Goal: Task Accomplishment & Management: Manage account settings

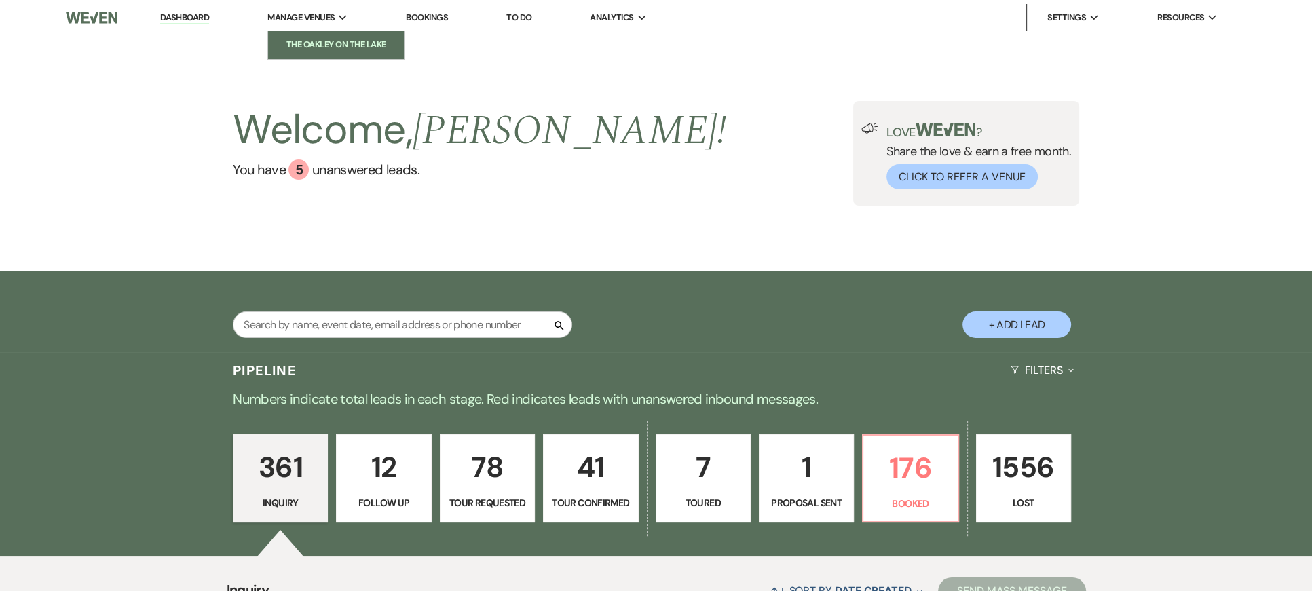
click at [323, 43] on li "The Oakley on the Lake" at bounding box center [336, 45] width 122 height 14
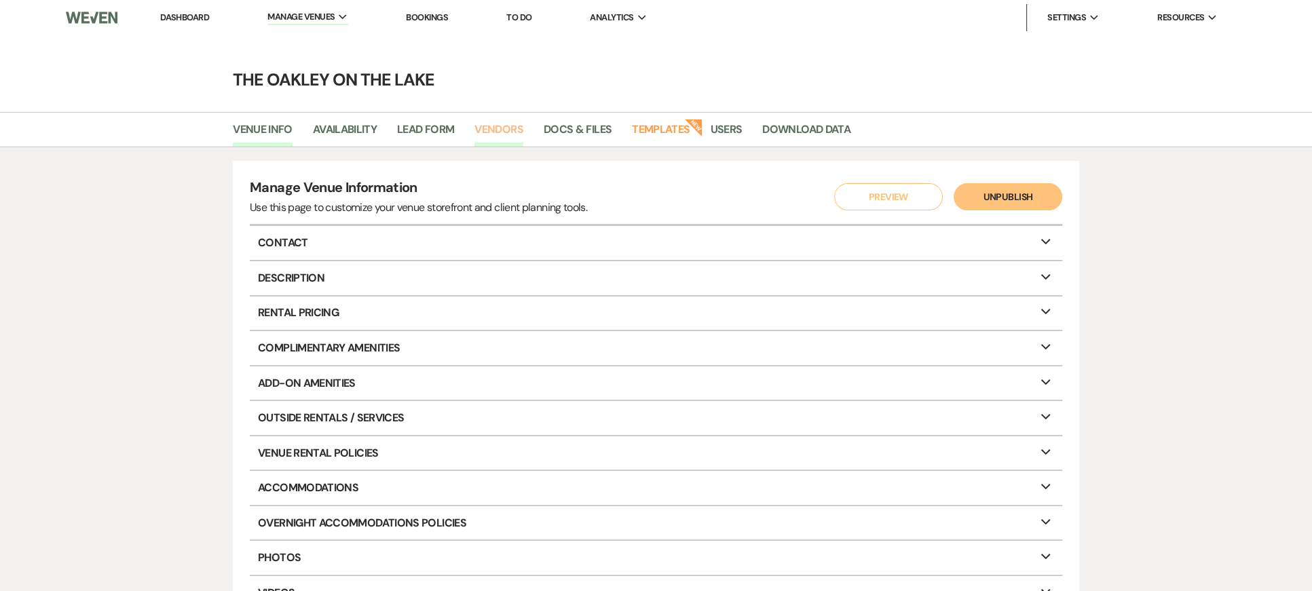
click at [511, 131] on link "Vendors" at bounding box center [499, 134] width 49 height 26
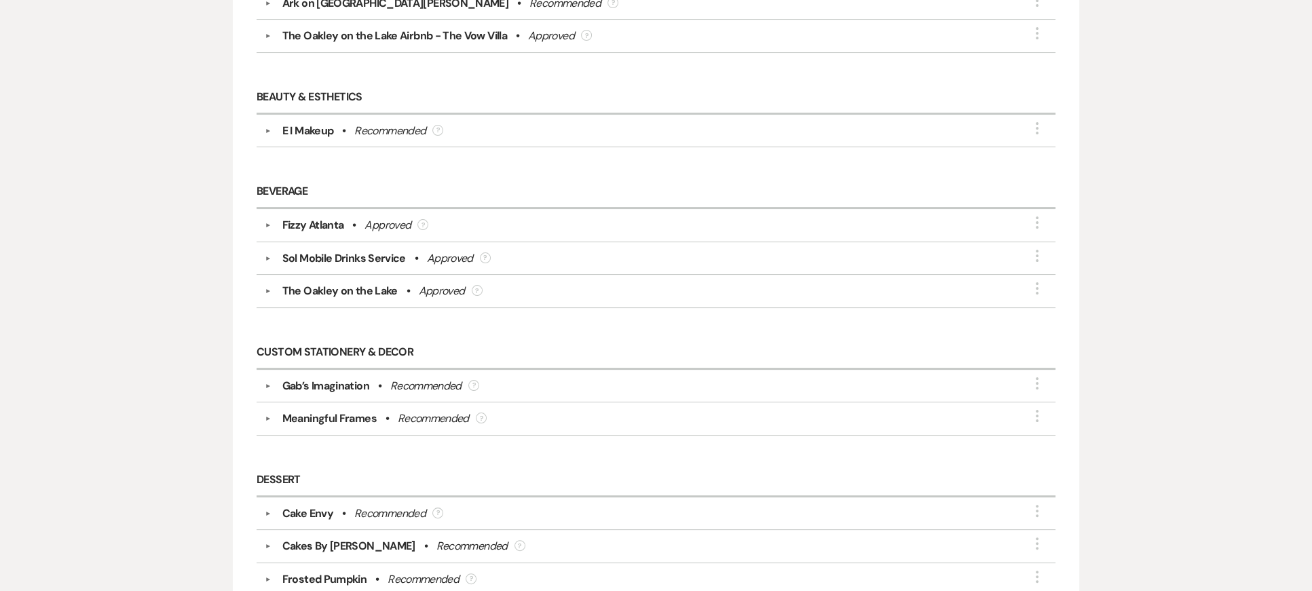
scroll to position [339, 0]
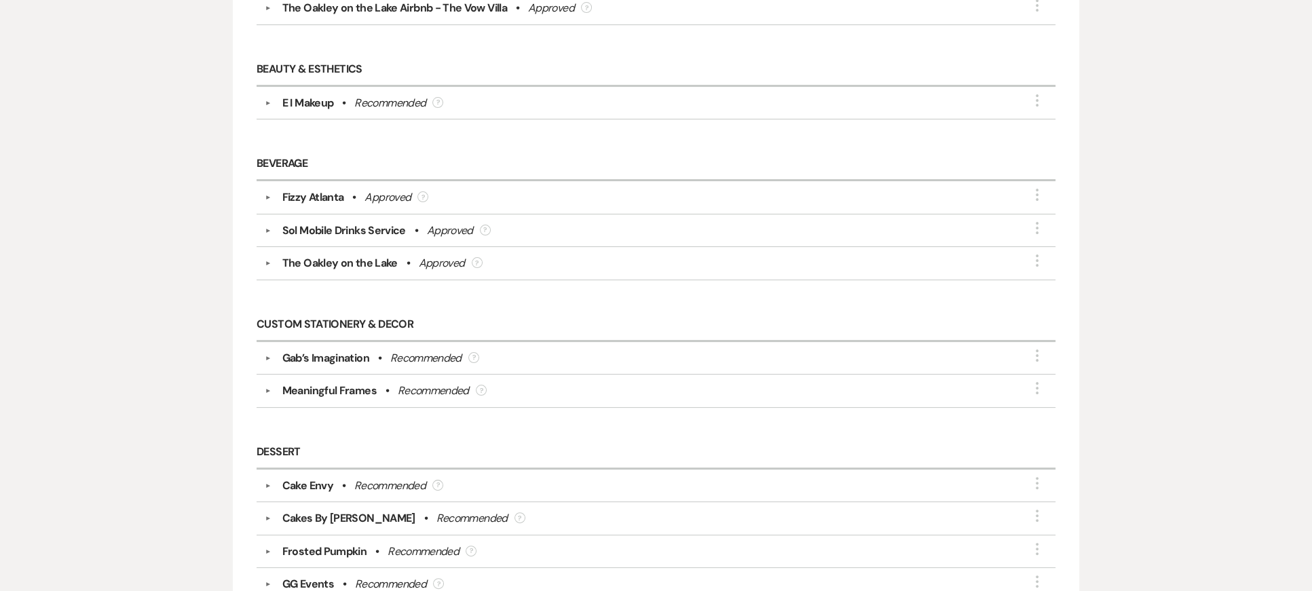
click at [323, 393] on div "Meaningful Frames" at bounding box center [329, 391] width 94 height 16
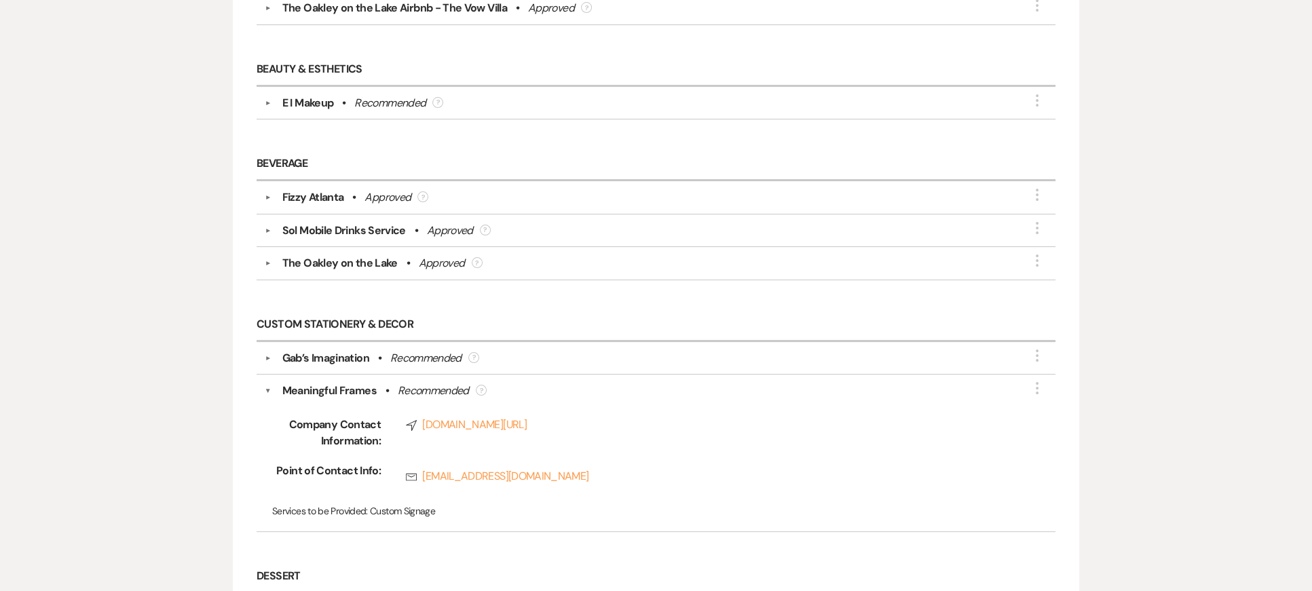
click at [325, 386] on div "Meaningful Frames" at bounding box center [329, 391] width 94 height 16
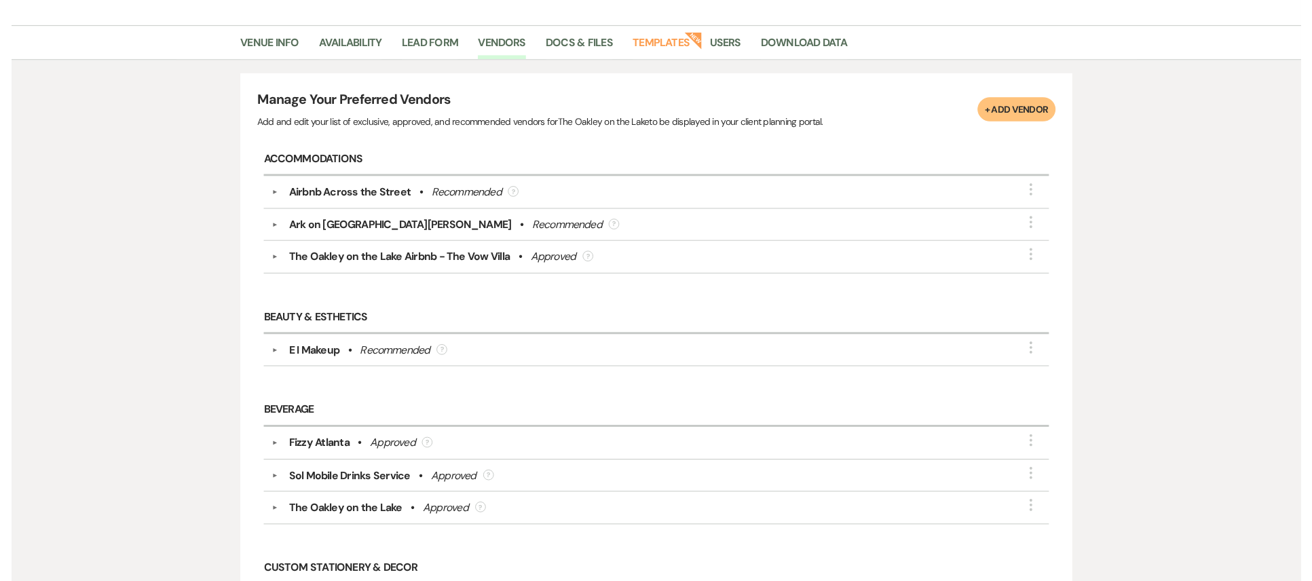
scroll to position [136, 0]
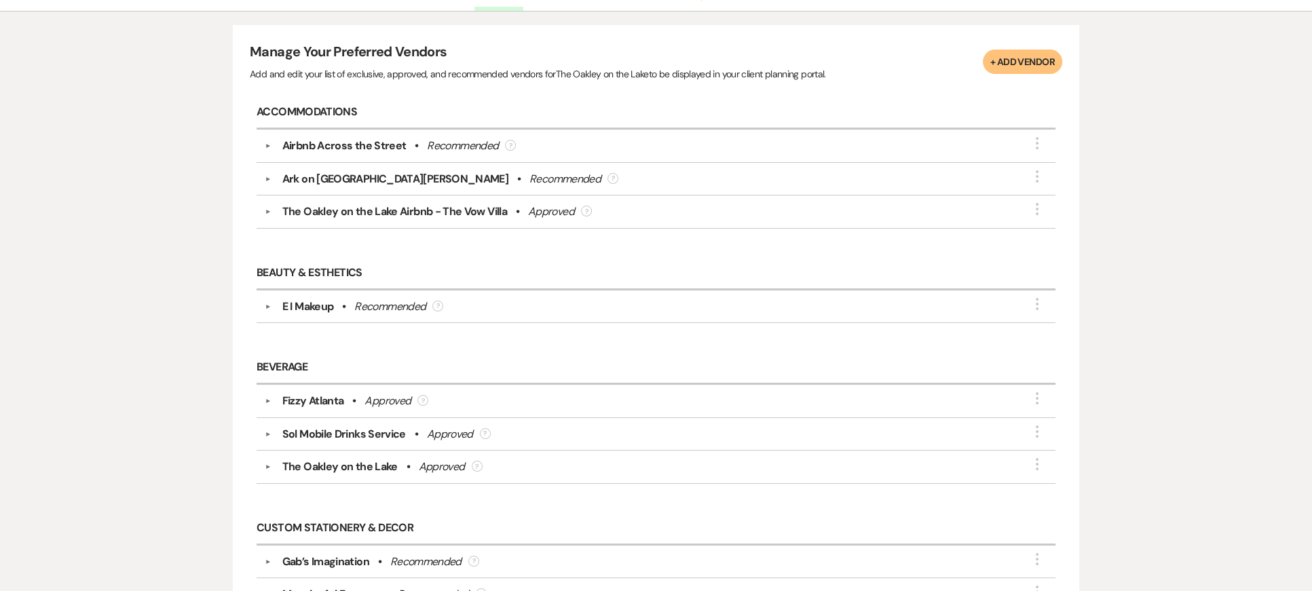
click at [526, 153] on div "▼ Airbnb Across the Street • Recommended ? More" at bounding box center [656, 146] width 799 height 33
click at [420, 148] on div "Airbnb Across the Street • Recommended ?" at bounding box center [660, 146] width 776 height 16
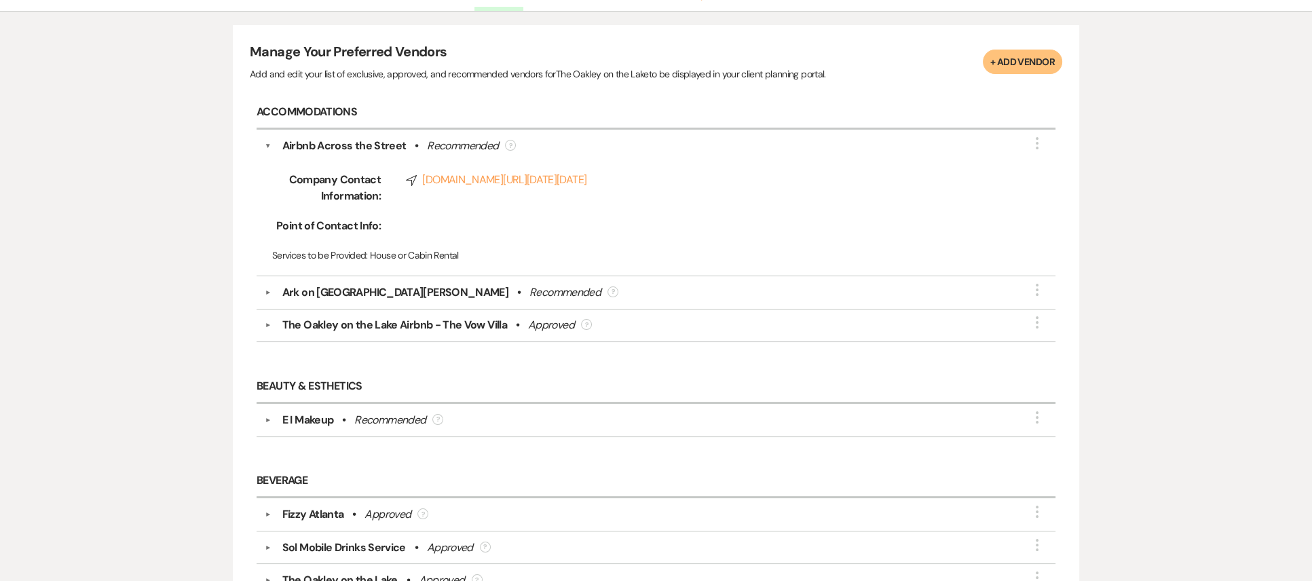
click at [329, 301] on div "Ark on [GEOGRAPHIC_DATA][PERSON_NAME]" at bounding box center [395, 292] width 226 height 16
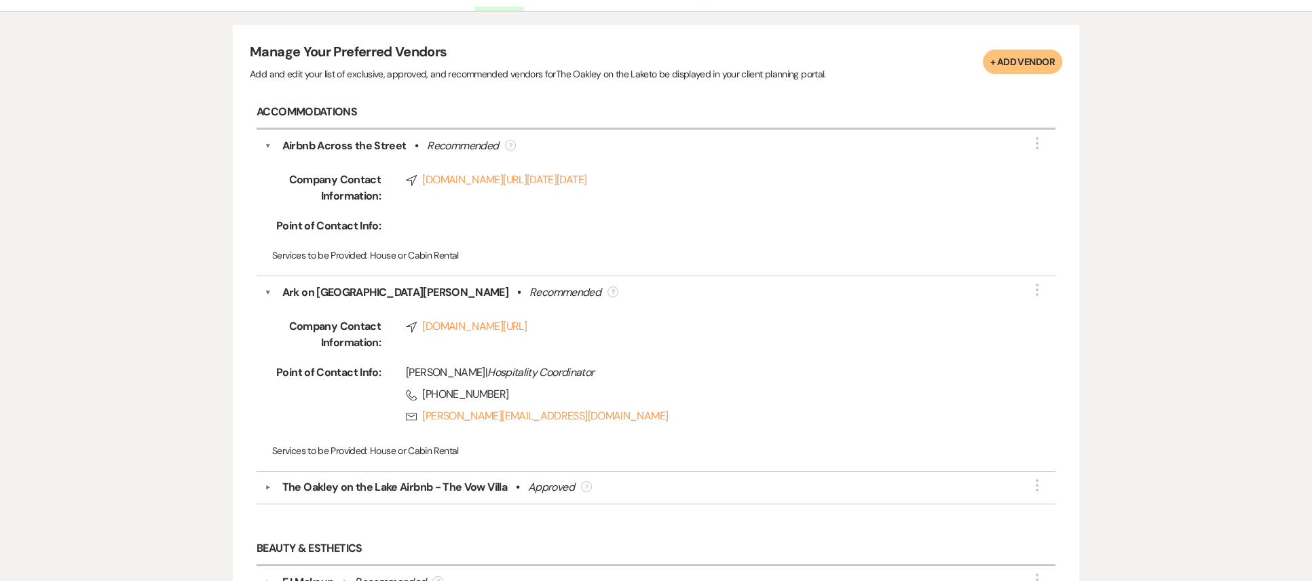
click at [405, 496] on div "The Oakley on the Lake Airbnb - The Vow Villa" at bounding box center [394, 487] width 225 height 16
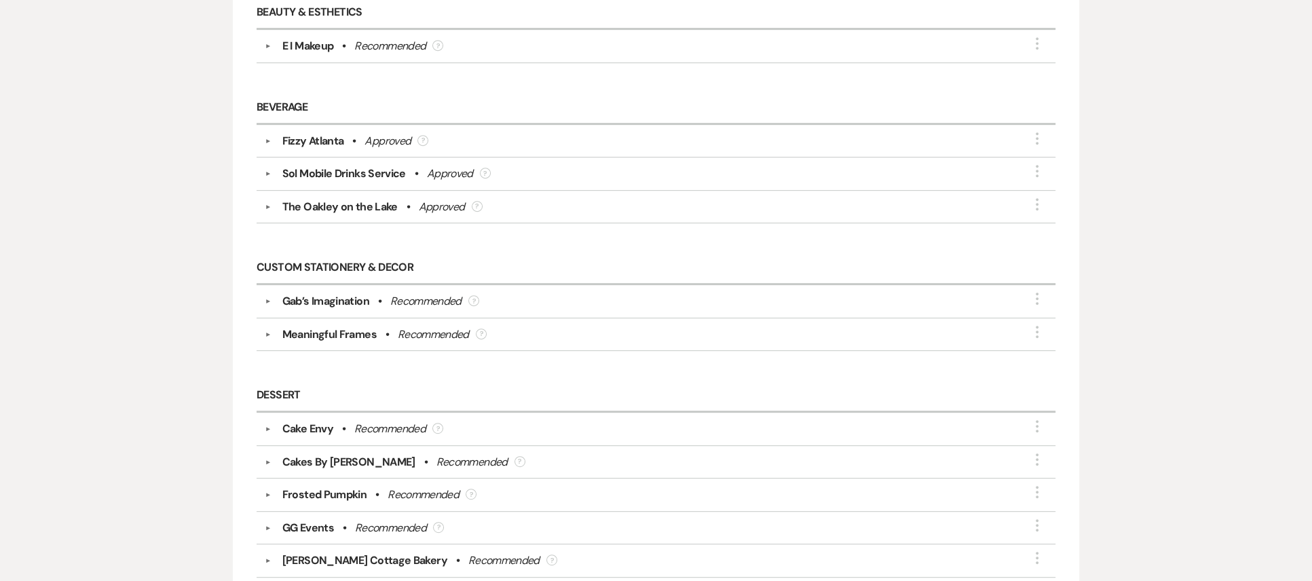
scroll to position [815, 0]
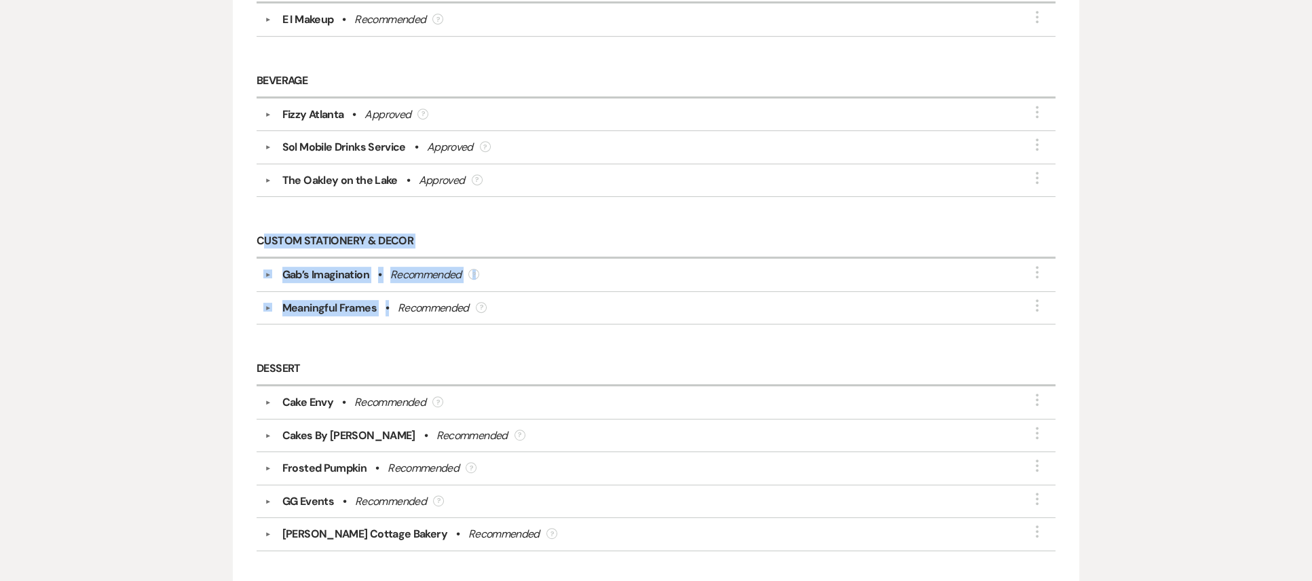
drag, startPoint x: 261, startPoint y: 235, endPoint x: 391, endPoint y: 344, distance: 170.1
click at [391, 344] on div "Custom Stationery & Decor ▼ Gab’s Imagination • Recommended ? More ▼ Meaningful…" at bounding box center [656, 283] width 813 height 128
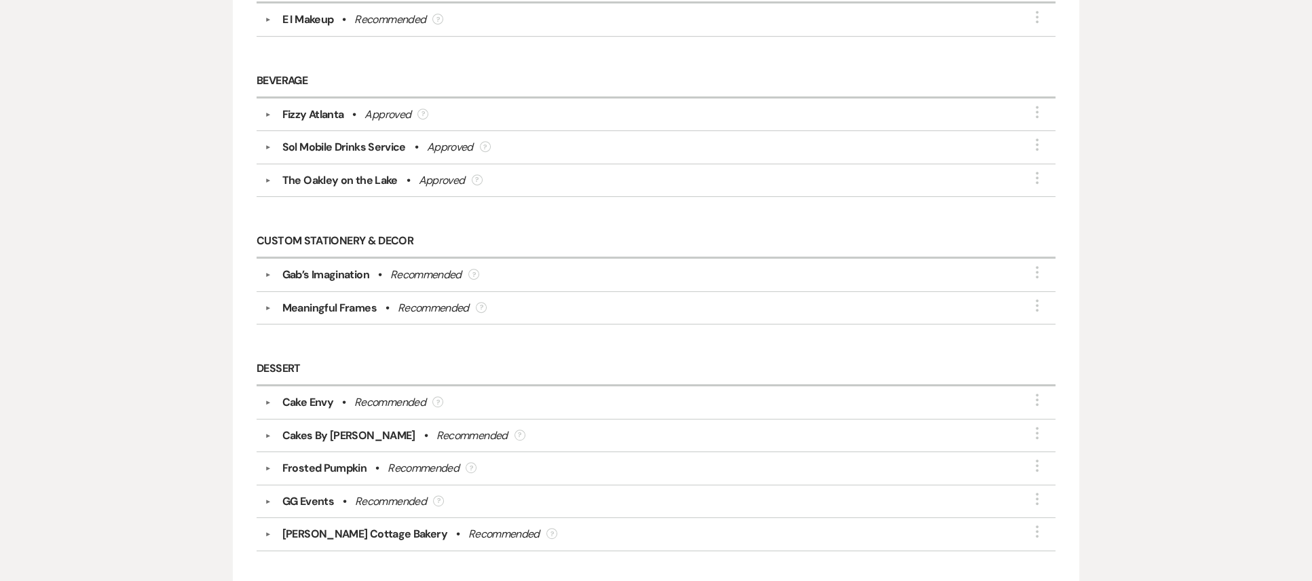
click at [344, 369] on h6 "Dessert" at bounding box center [656, 369] width 799 height 33
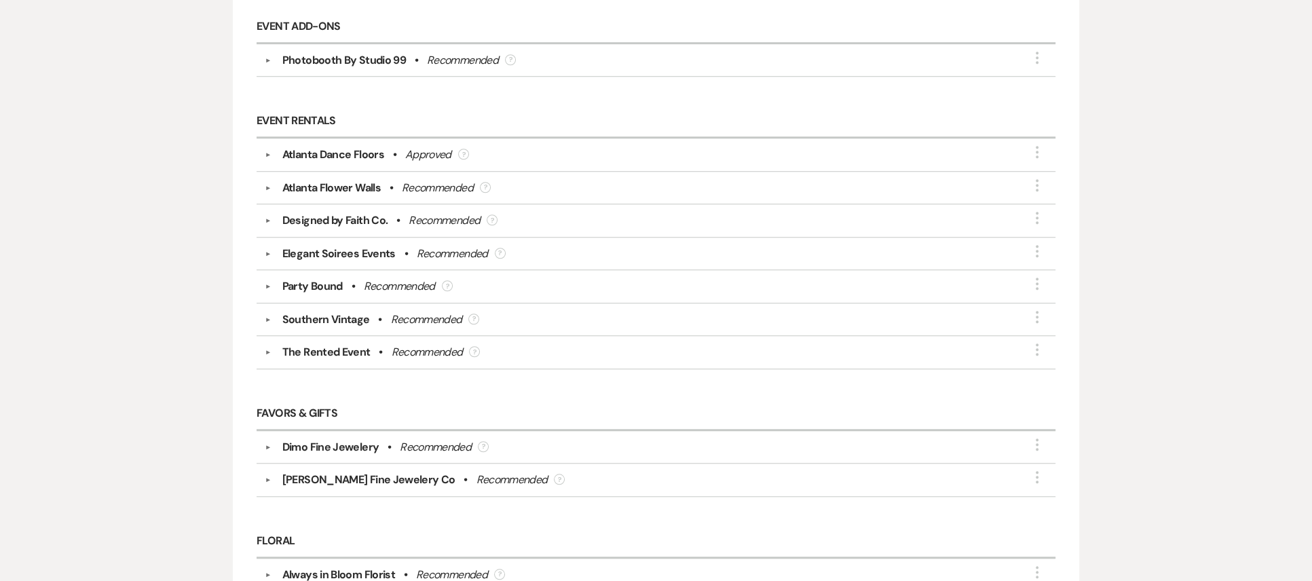
scroll to position [1426, 0]
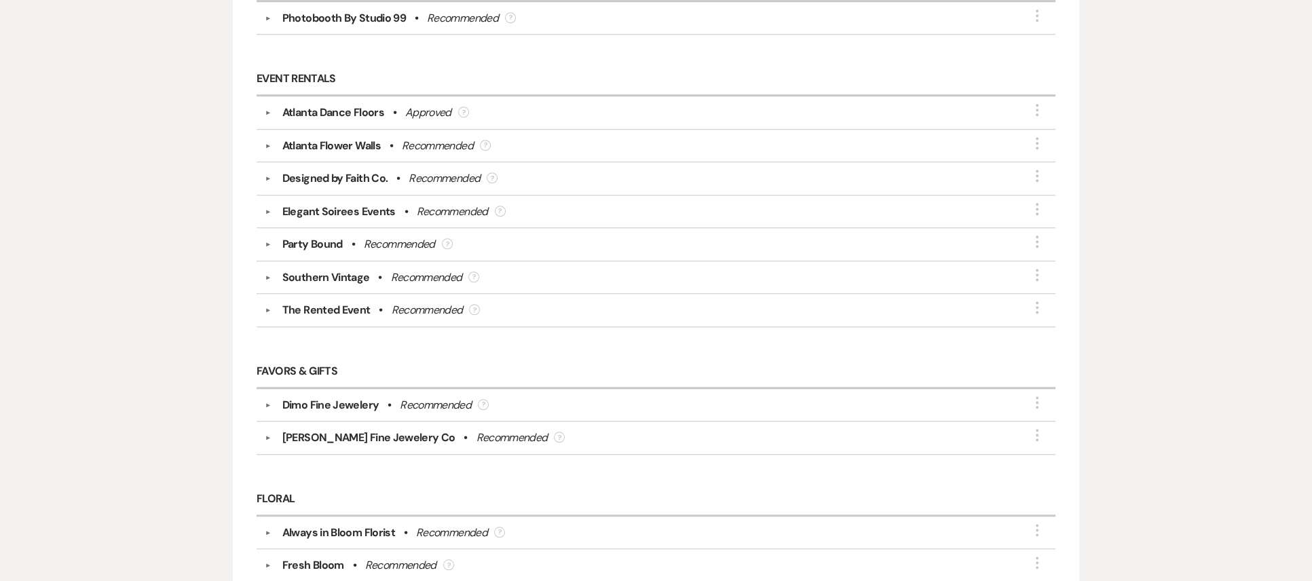
click at [346, 183] on div "Designed by Faith Co." at bounding box center [335, 178] width 106 height 16
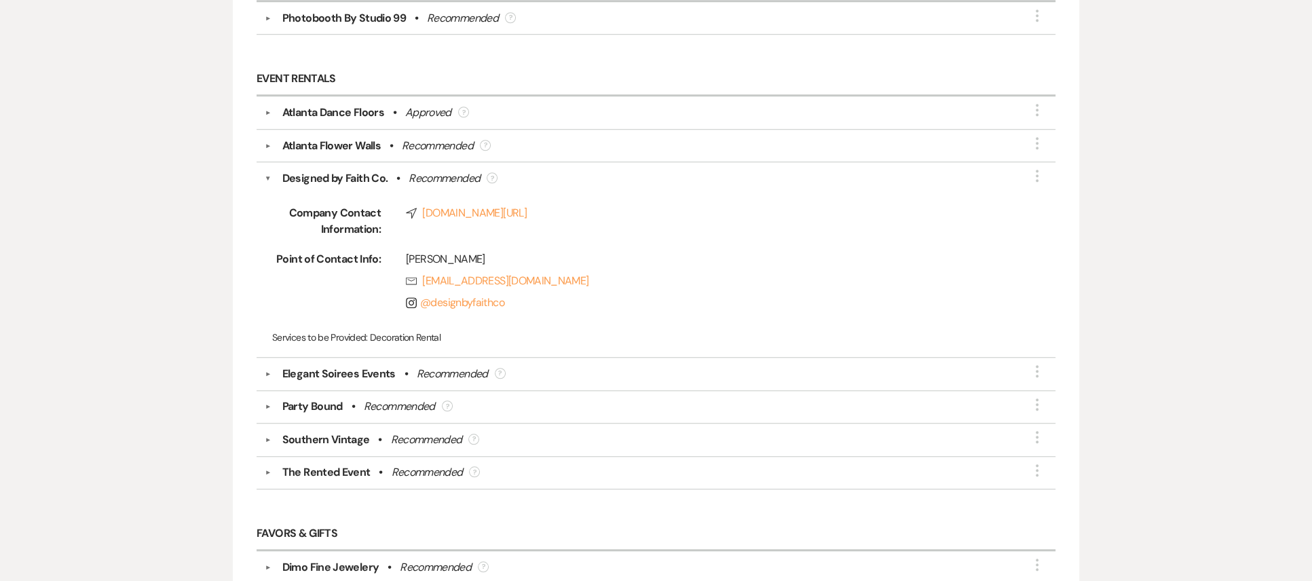
click at [344, 187] on div "Designed by Faith Co." at bounding box center [335, 178] width 106 height 16
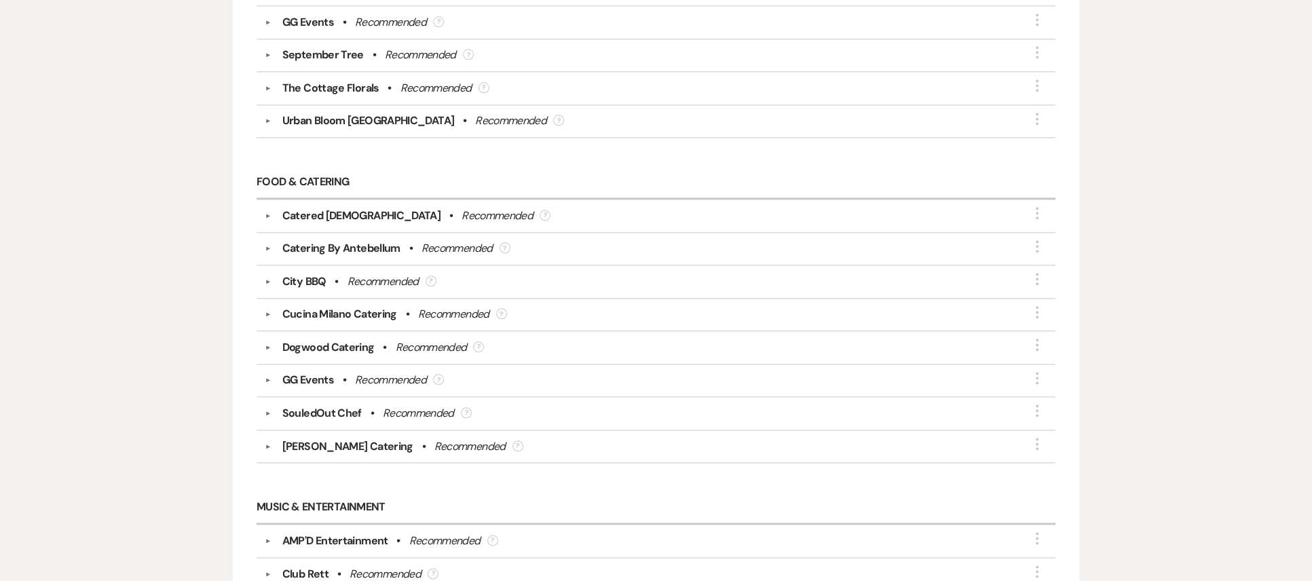
scroll to position [2037, 0]
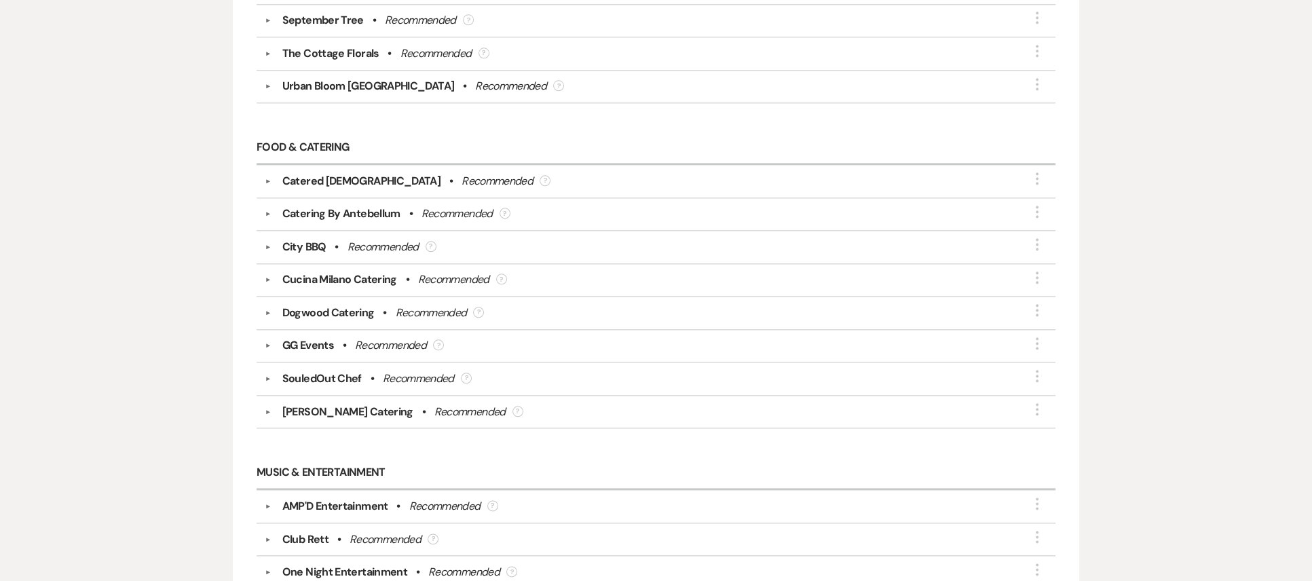
click at [333, 187] on div "Catered [DEMOGRAPHIC_DATA]" at bounding box center [361, 181] width 158 height 16
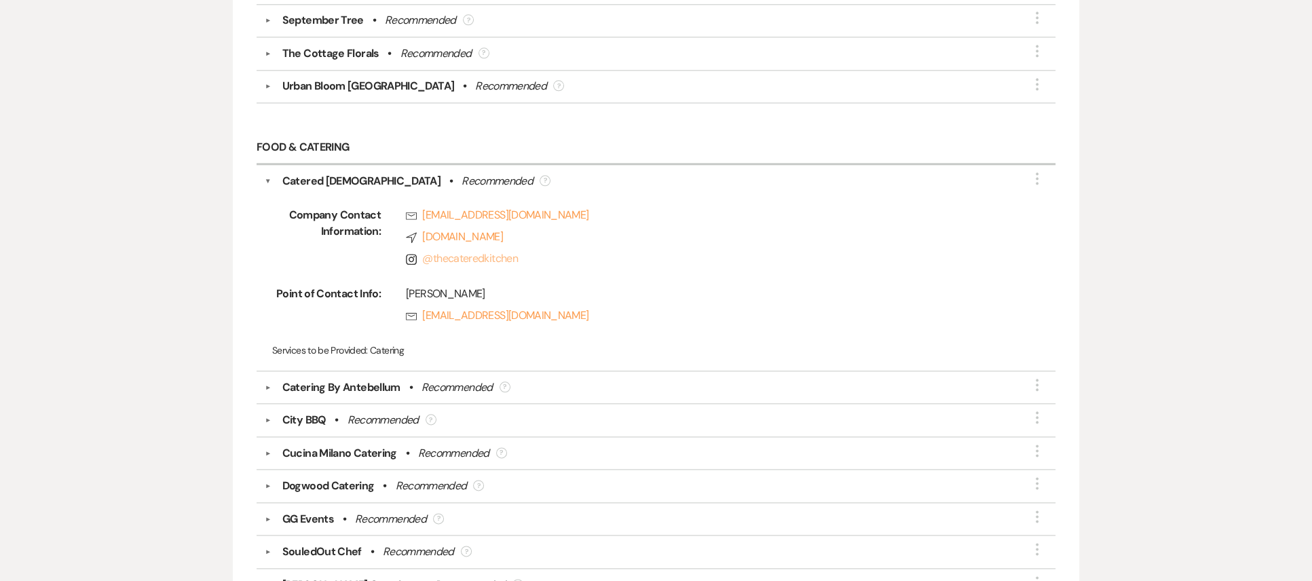
click at [459, 265] on link "@ thecateredkitchen" at bounding box center [470, 258] width 96 height 14
click at [1030, 189] on div "▼ Catered [DEMOGRAPHIC_DATA] • Recommended ? More" at bounding box center [656, 181] width 783 height 16
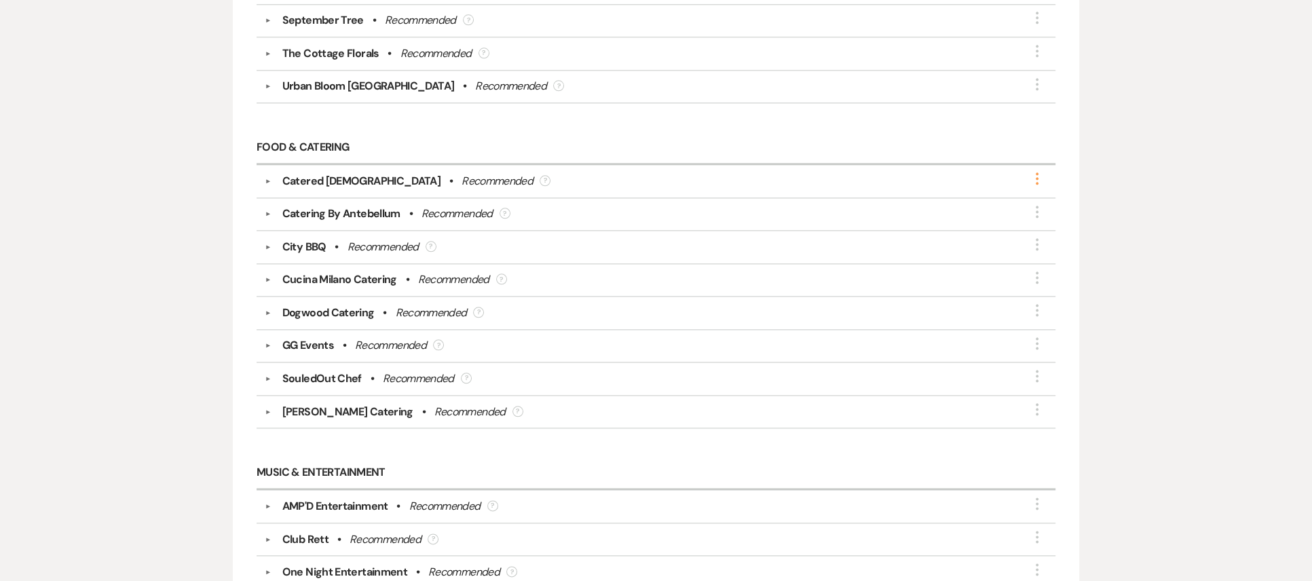
click at [1037, 185] on use "button" at bounding box center [1037, 178] width 3 height 12
click at [927, 194] on button "Edit" at bounding box center [959, 188] width 153 height 21
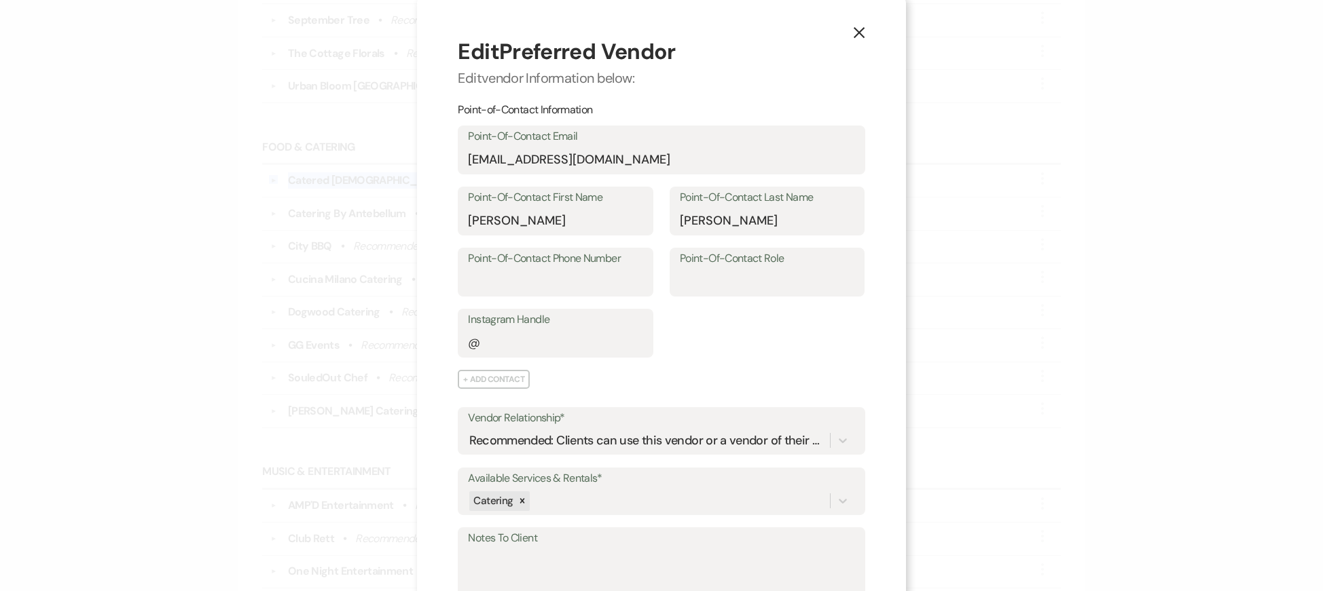
scroll to position [0, 0]
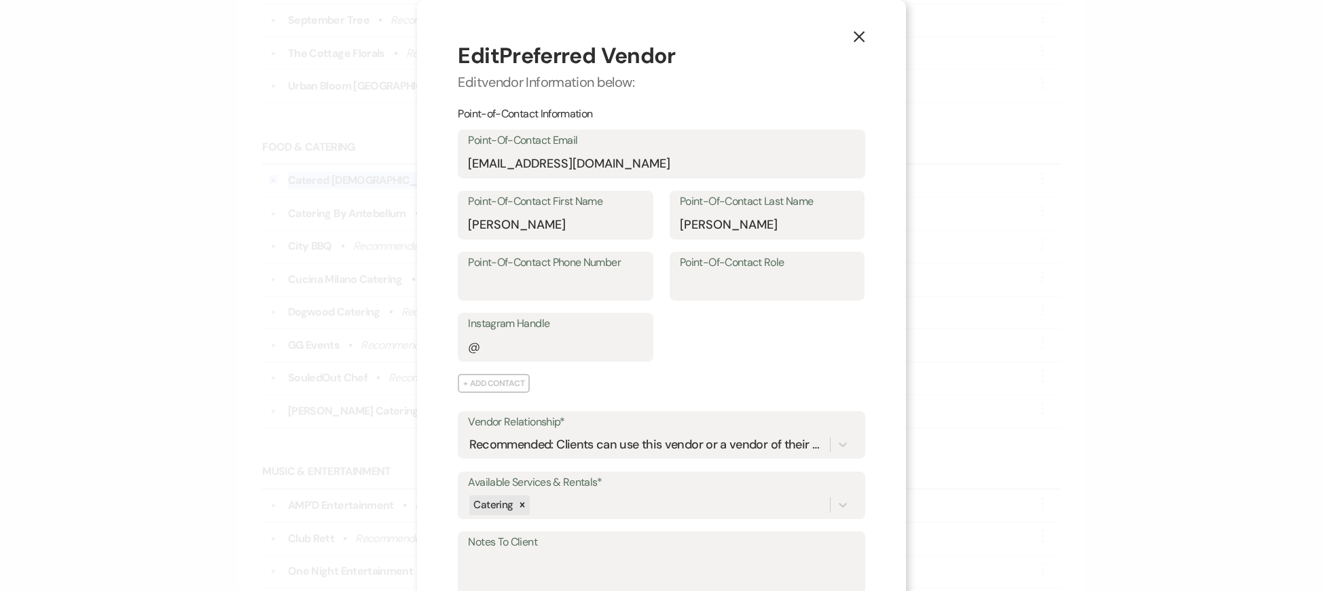
click at [849, 36] on button "X" at bounding box center [859, 36] width 20 height 24
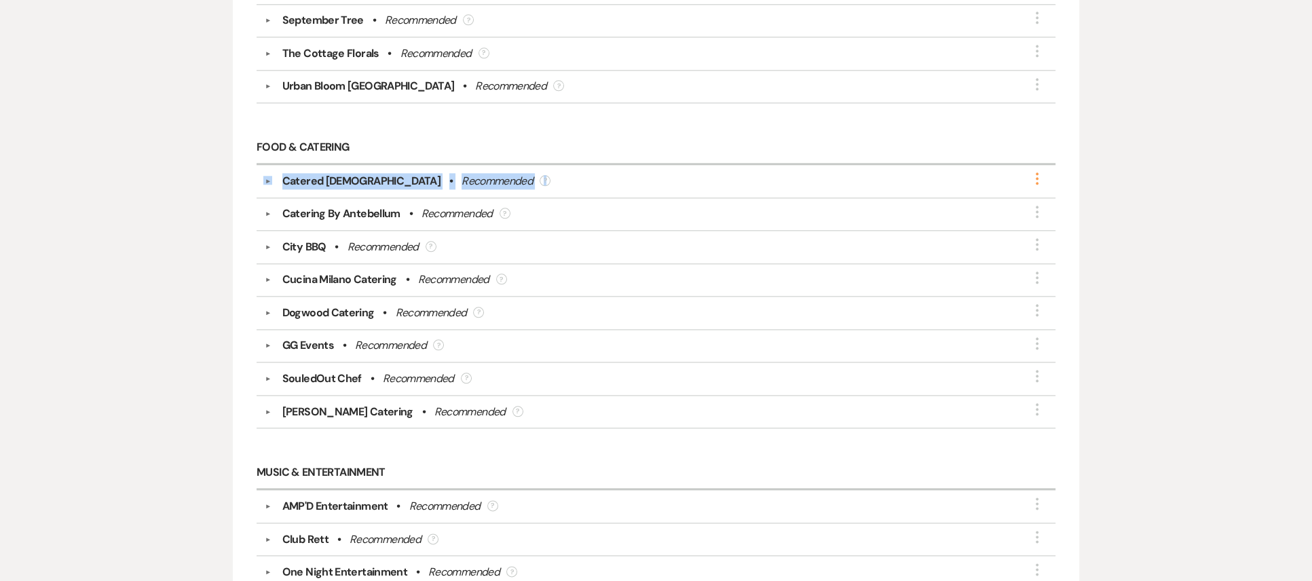
click at [1037, 185] on use "button" at bounding box center [1037, 178] width 3 height 12
click at [1036, 185] on icon "More" at bounding box center [1037, 178] width 16 height 16
click at [901, 191] on button "Edit" at bounding box center [959, 188] width 153 height 21
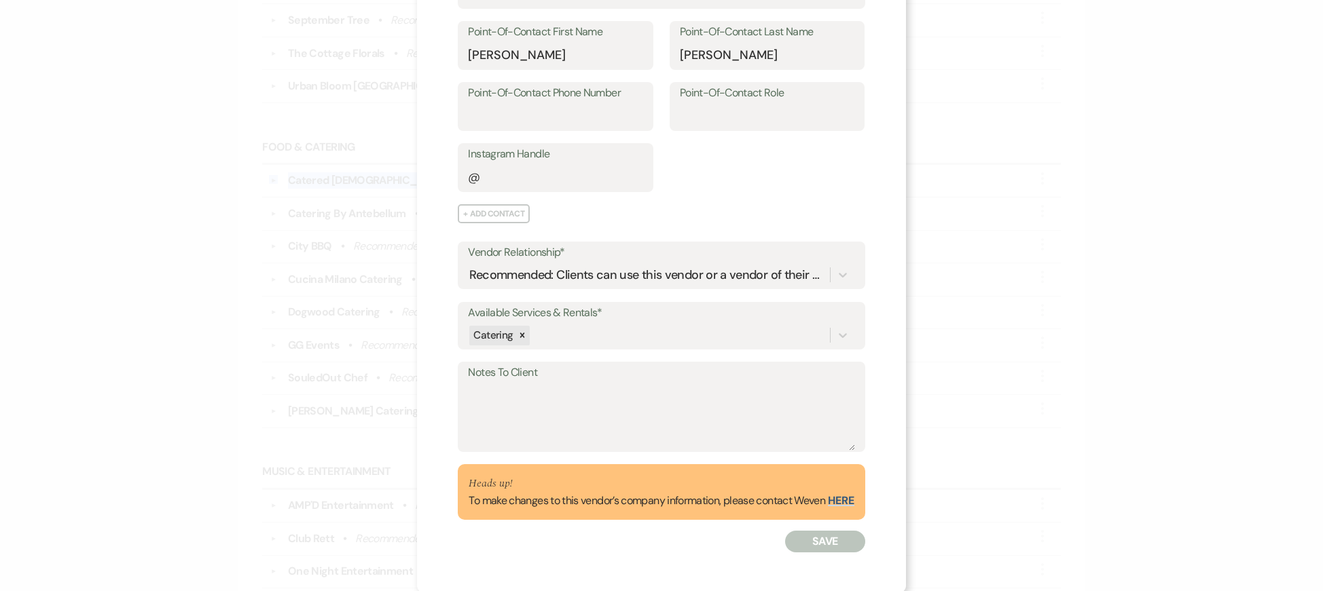
scroll to position [171, 0]
click at [830, 494] on button "here" at bounding box center [841, 499] width 26 height 11
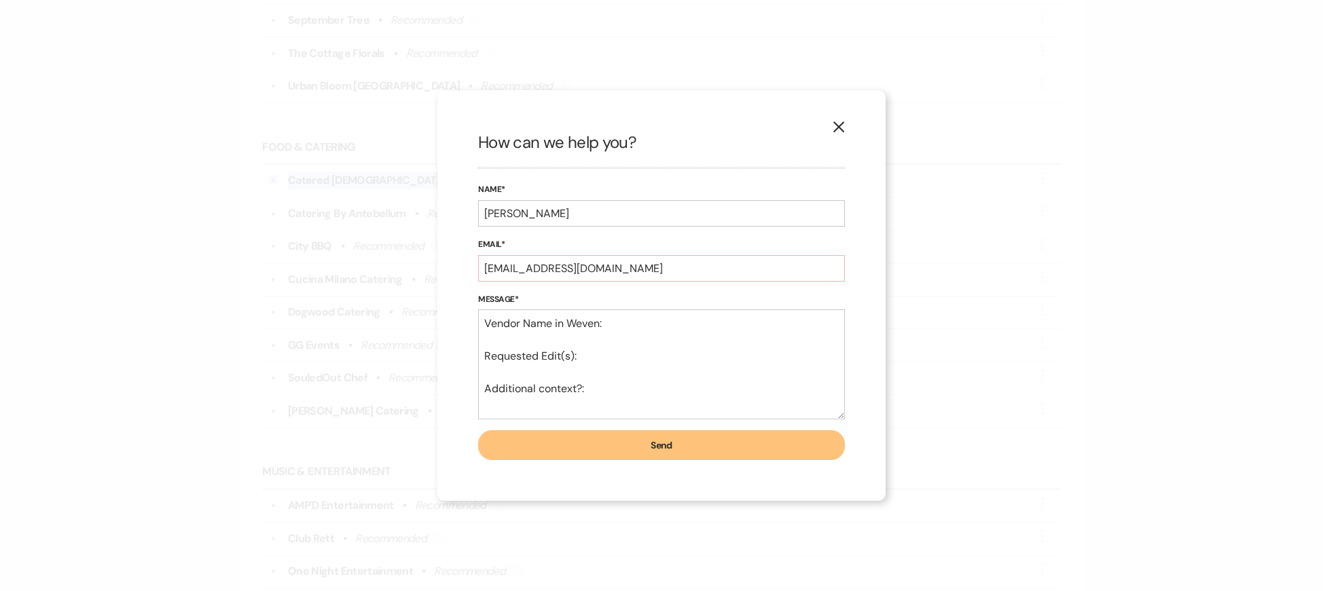
click at [839, 133] on icon "X" at bounding box center [838, 127] width 12 height 12
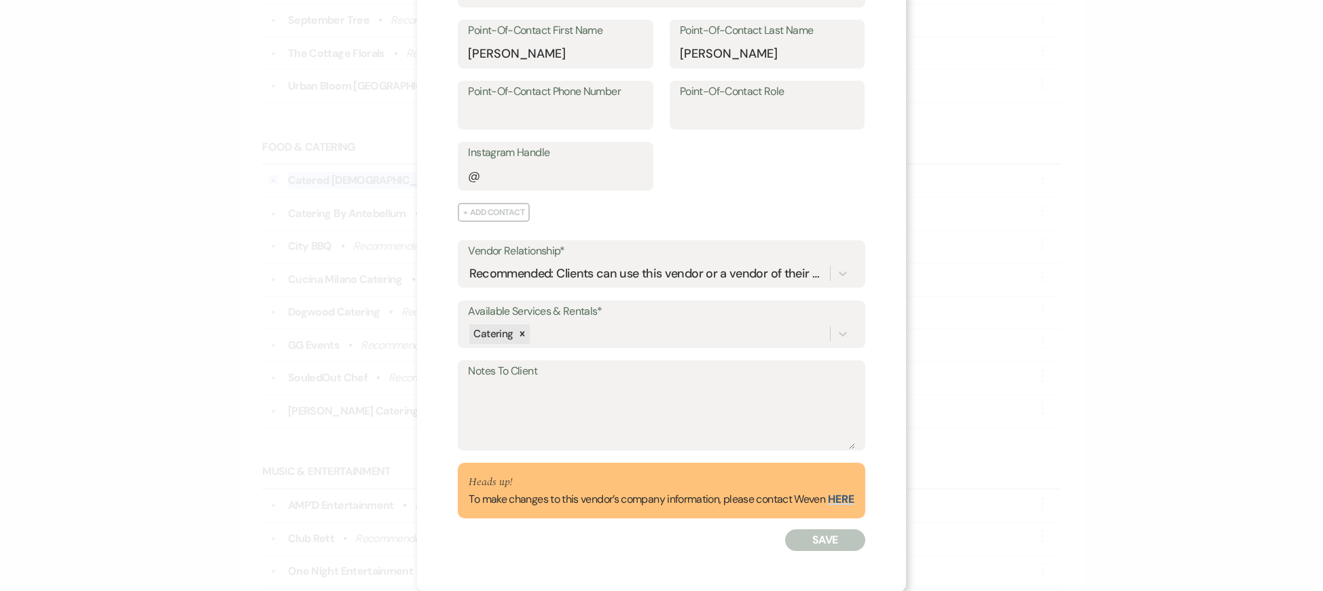
scroll to position [0, 0]
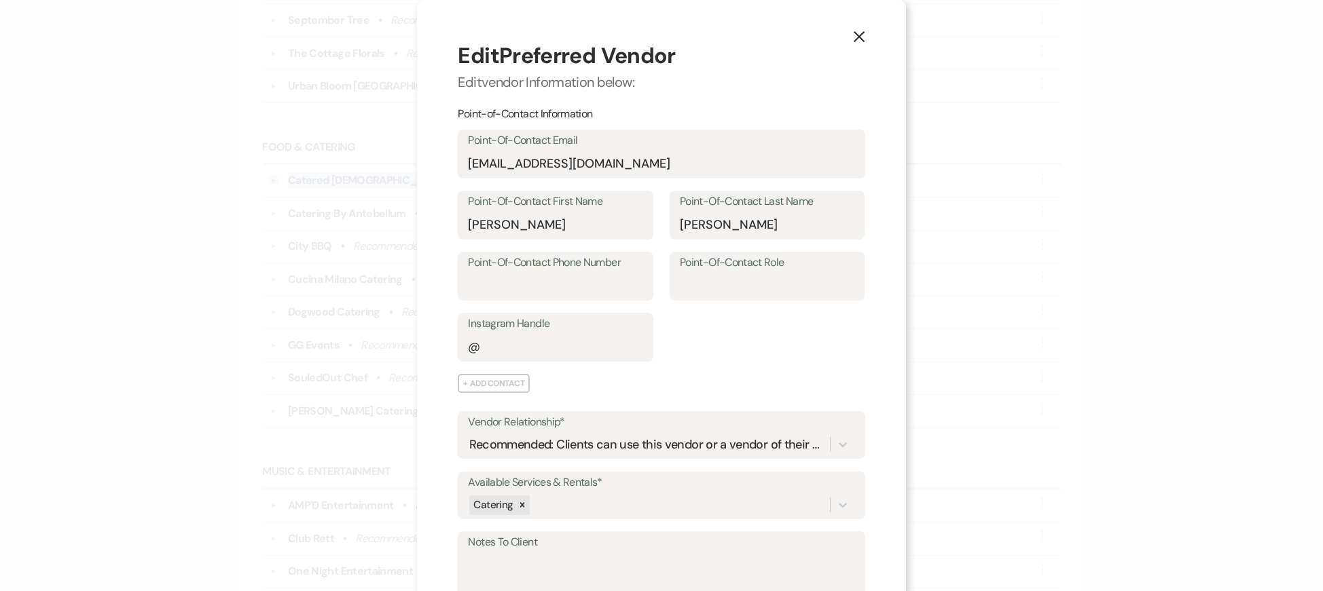
click at [853, 37] on icon "X" at bounding box center [859, 37] width 12 height 12
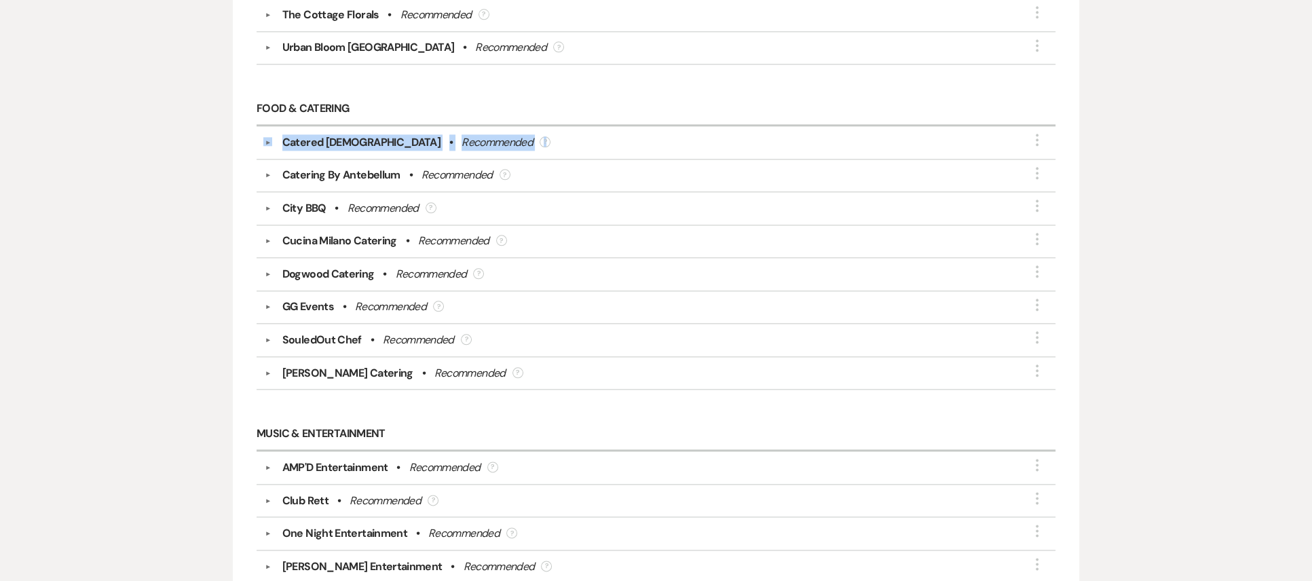
scroll to position [2105, 0]
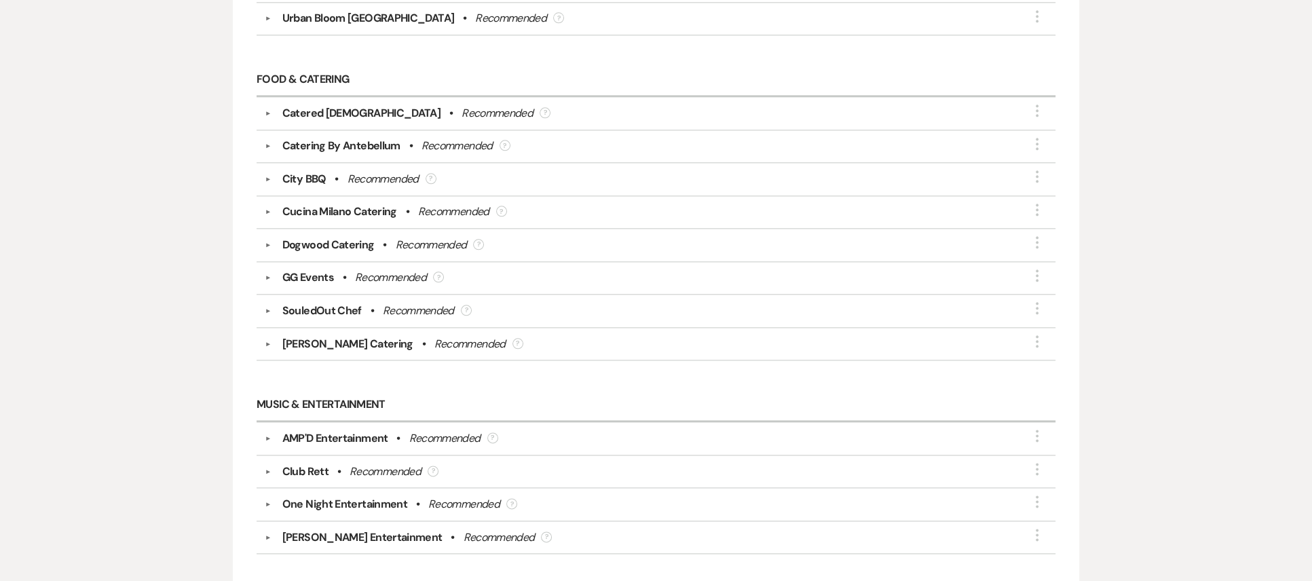
click at [355, 119] on div "Catered [DEMOGRAPHIC_DATA]" at bounding box center [361, 113] width 158 height 16
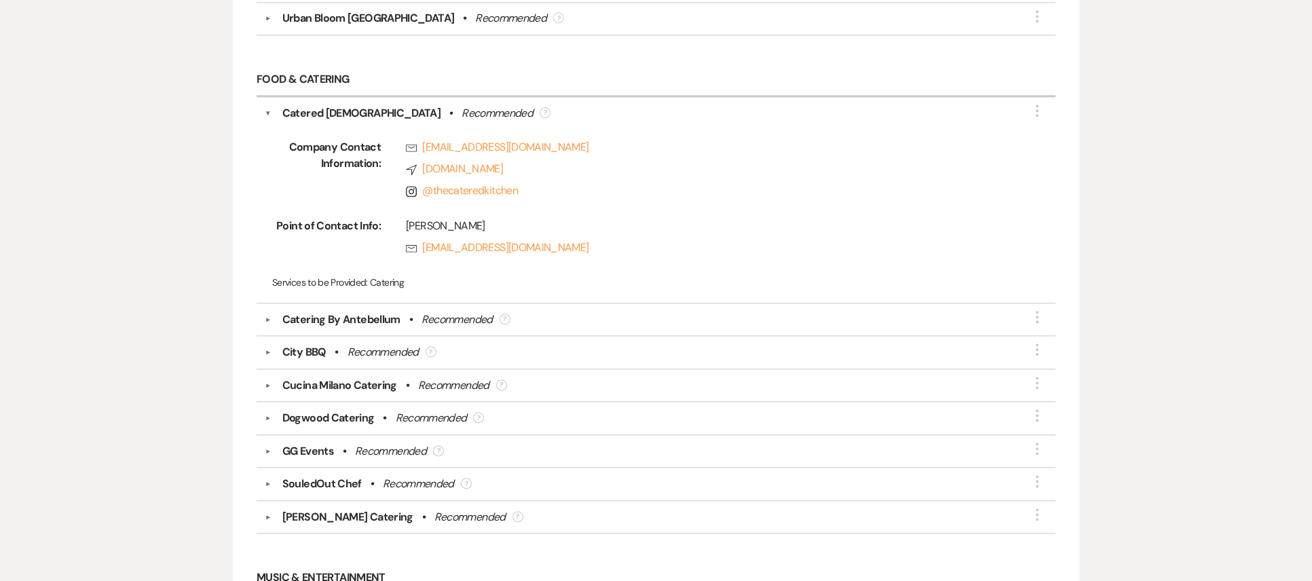
click at [355, 119] on div "Catered [DEMOGRAPHIC_DATA]" at bounding box center [361, 113] width 158 height 16
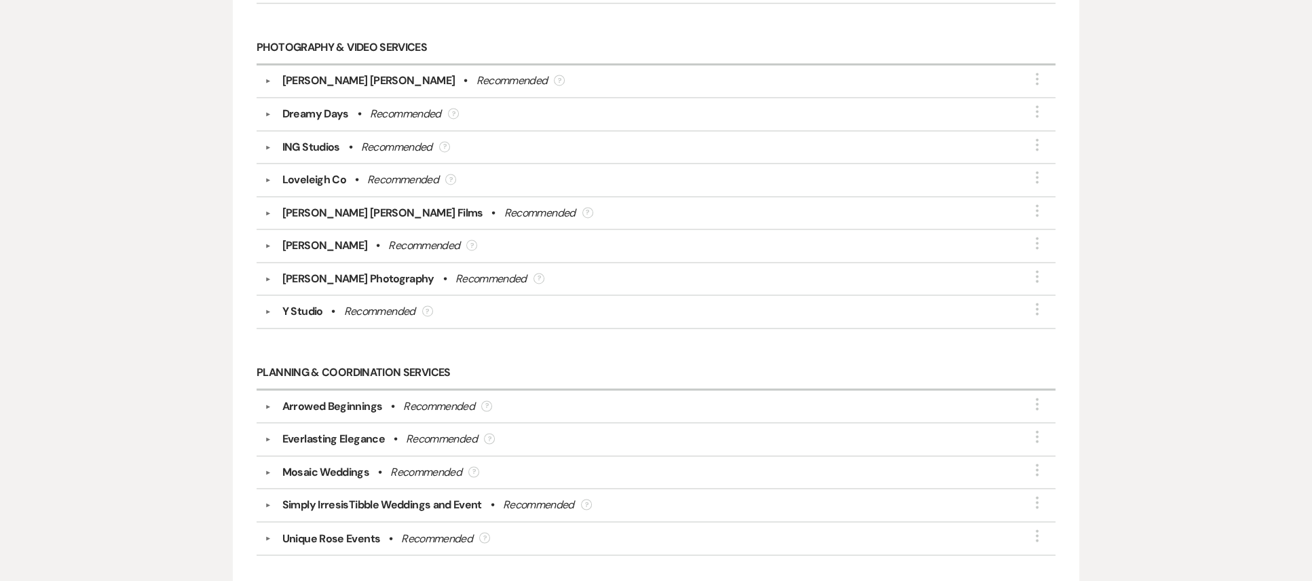
scroll to position [2716, 0]
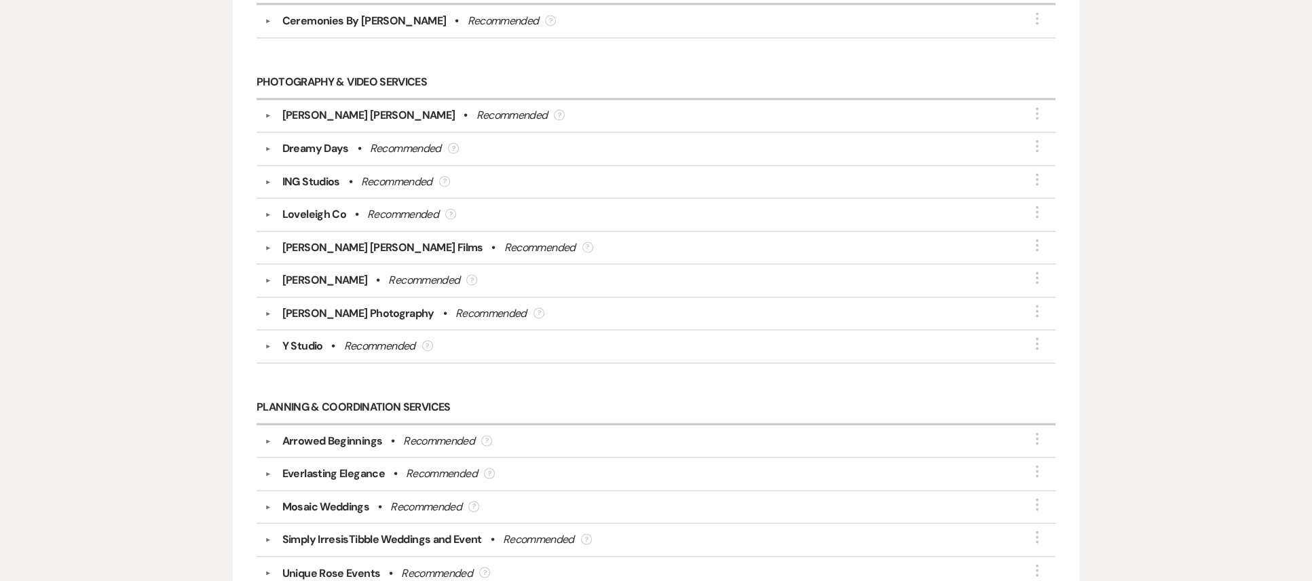
click at [338, 349] on div "Y Studio • Recommended ?" at bounding box center [660, 346] width 776 height 16
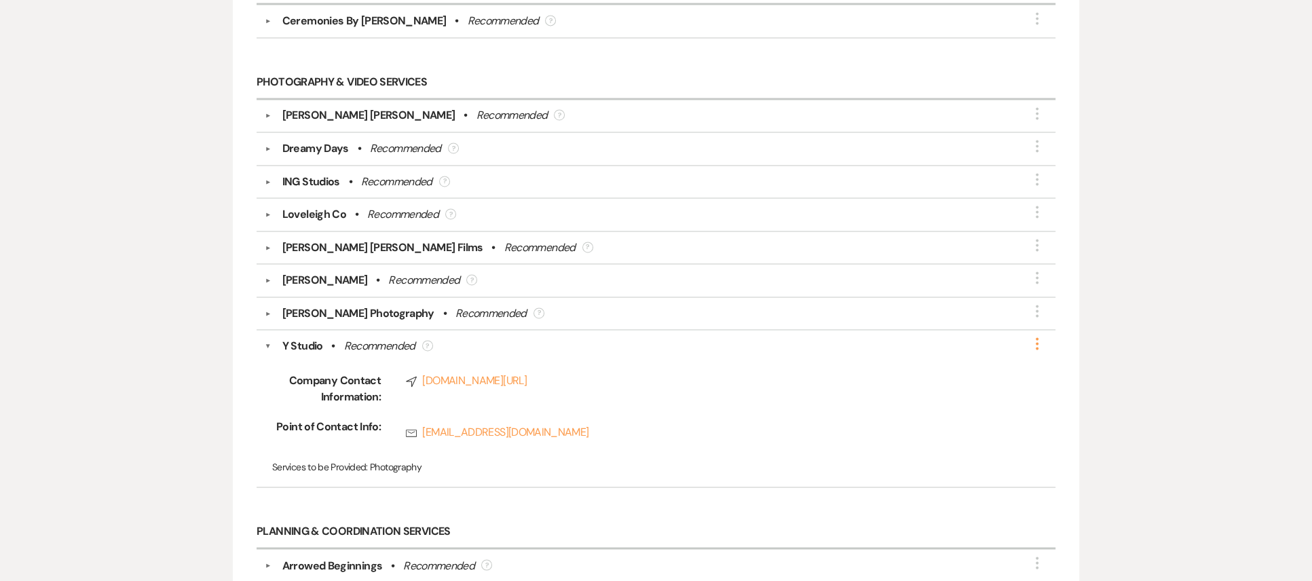
click at [1043, 352] on icon "More" at bounding box center [1037, 343] width 16 height 16
click at [961, 380] on button "Delete" at bounding box center [959, 374] width 153 height 21
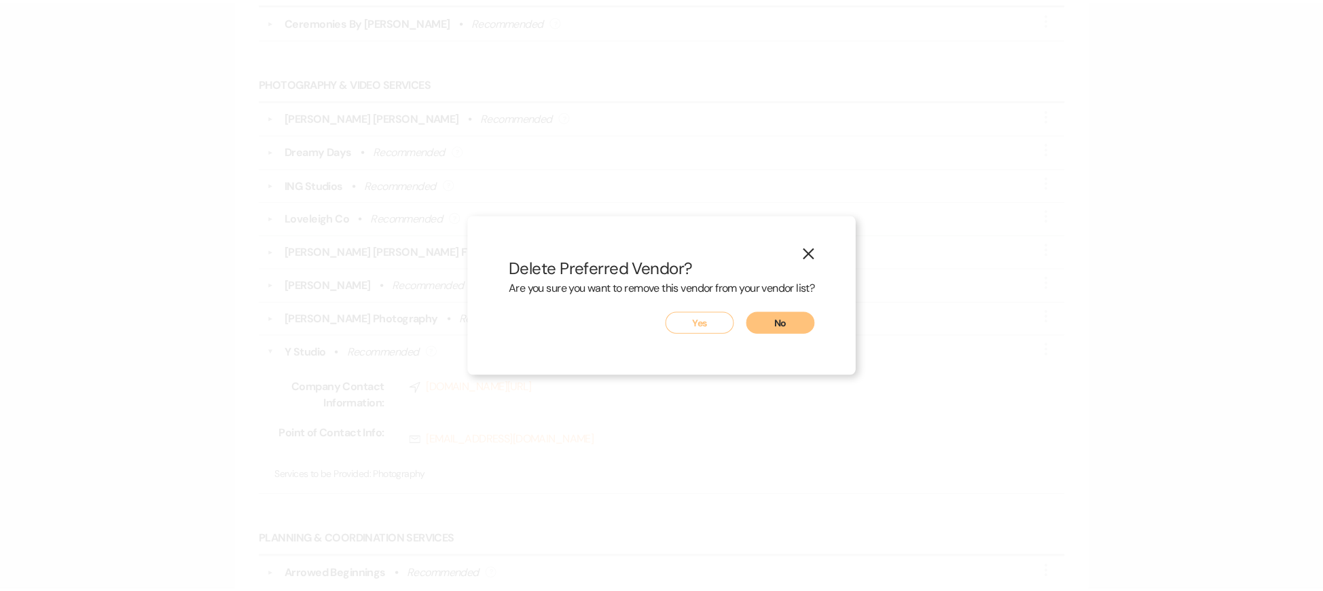
scroll to position [2714, 0]
click at [677, 310] on div "Are you sure you want to remove this vendor from your vendor list?" at bounding box center [661, 295] width 303 height 31
click at [681, 316] on button "Yes" at bounding box center [699, 323] width 68 height 22
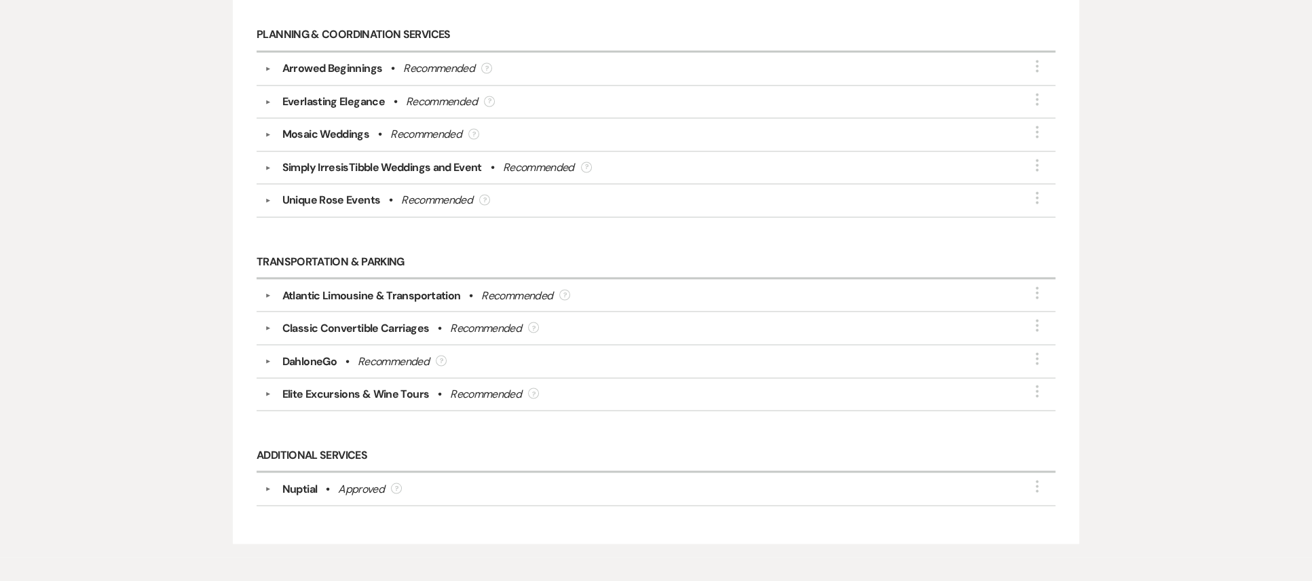
scroll to position [3120, 0]
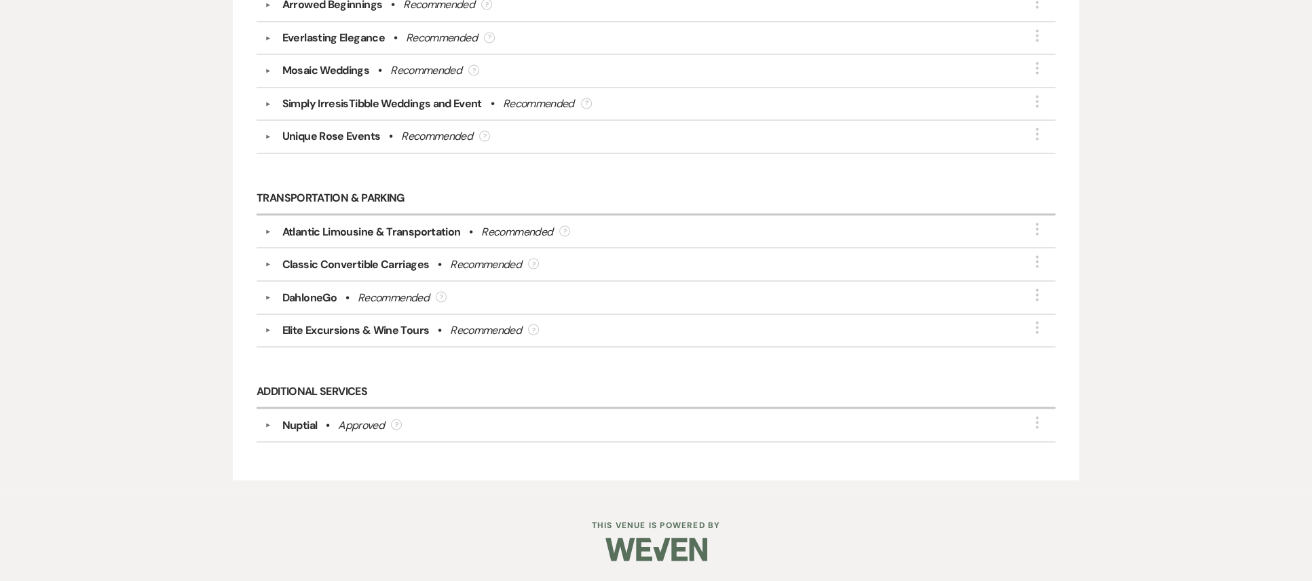
click at [288, 298] on div "DahloneGo" at bounding box center [309, 297] width 54 height 16
